Goal: Check status: Check status

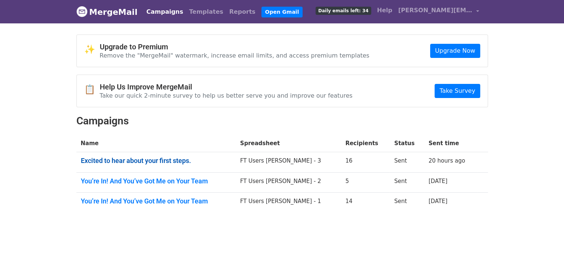
click at [126, 159] on link "Excited to hear about your first steps." at bounding box center [156, 161] width 151 height 8
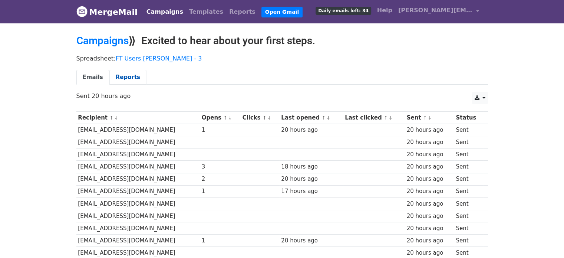
click at [129, 73] on link "Reports" at bounding box center [127, 77] width 37 height 15
